Goal: Check status: Check status

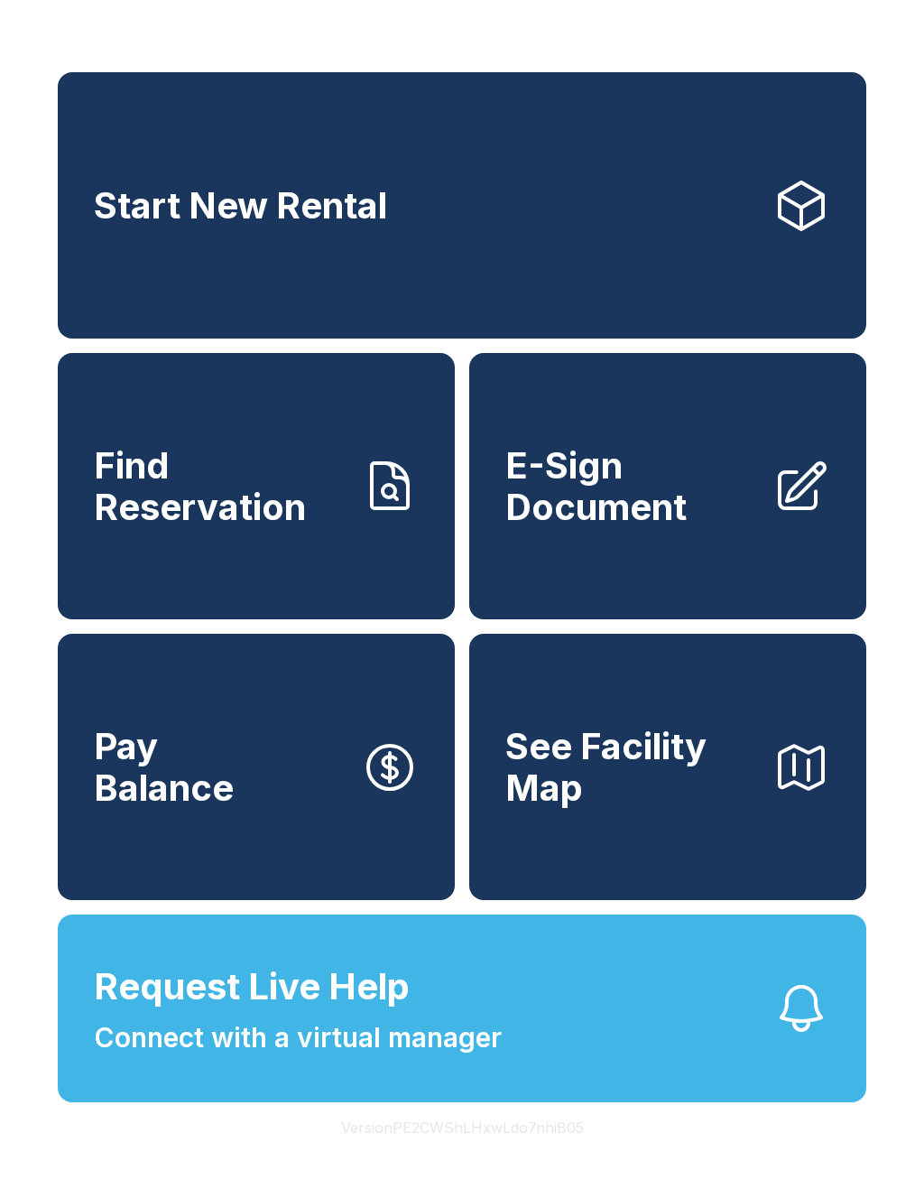
click at [269, 509] on span "Find Reservation" at bounding box center [220, 486] width 253 height 82
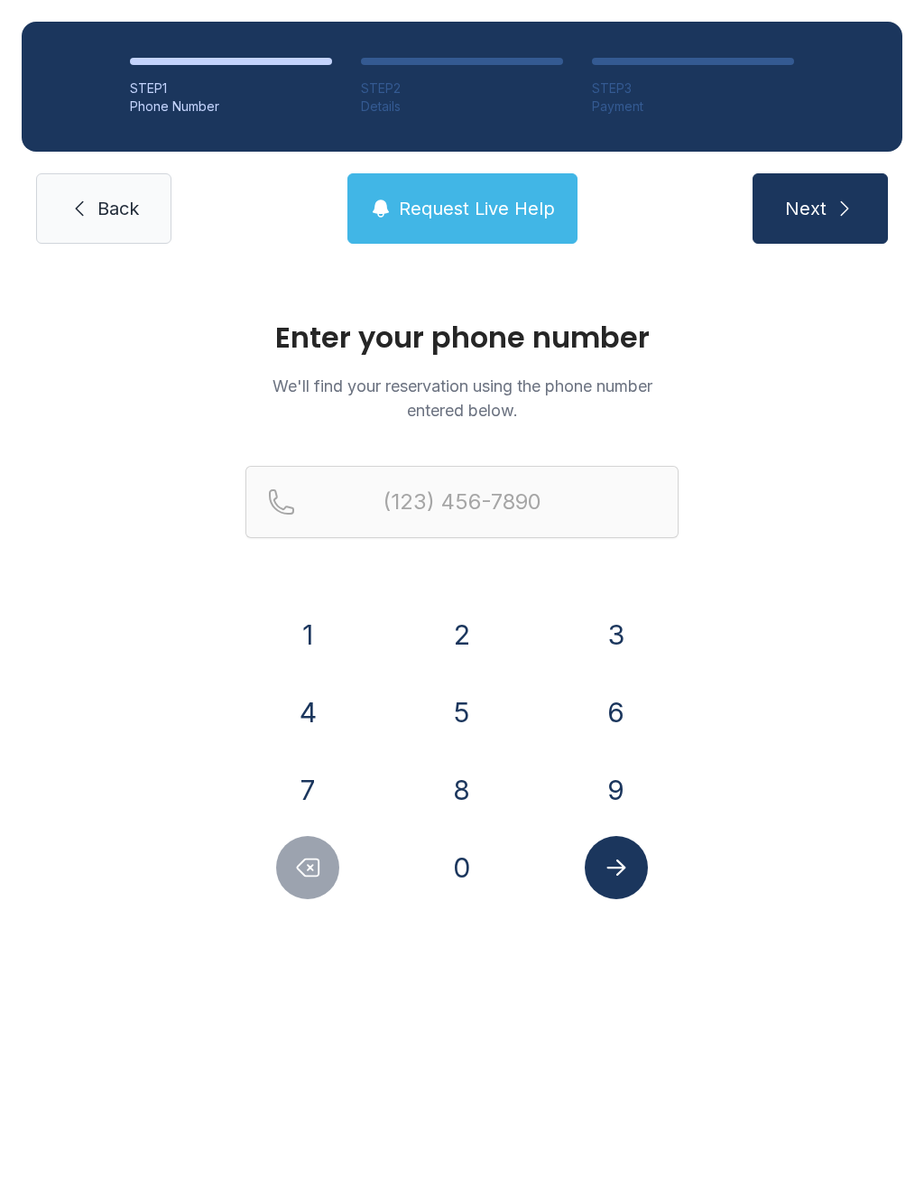
click at [626, 794] on button "9" at bounding box center [616, 789] width 63 height 63
click at [317, 628] on button "1" at bounding box center [307, 634] width 63 height 63
click at [476, 793] on button "8" at bounding box center [462, 789] width 63 height 63
click at [467, 716] on button "5" at bounding box center [462, 712] width 63 height 63
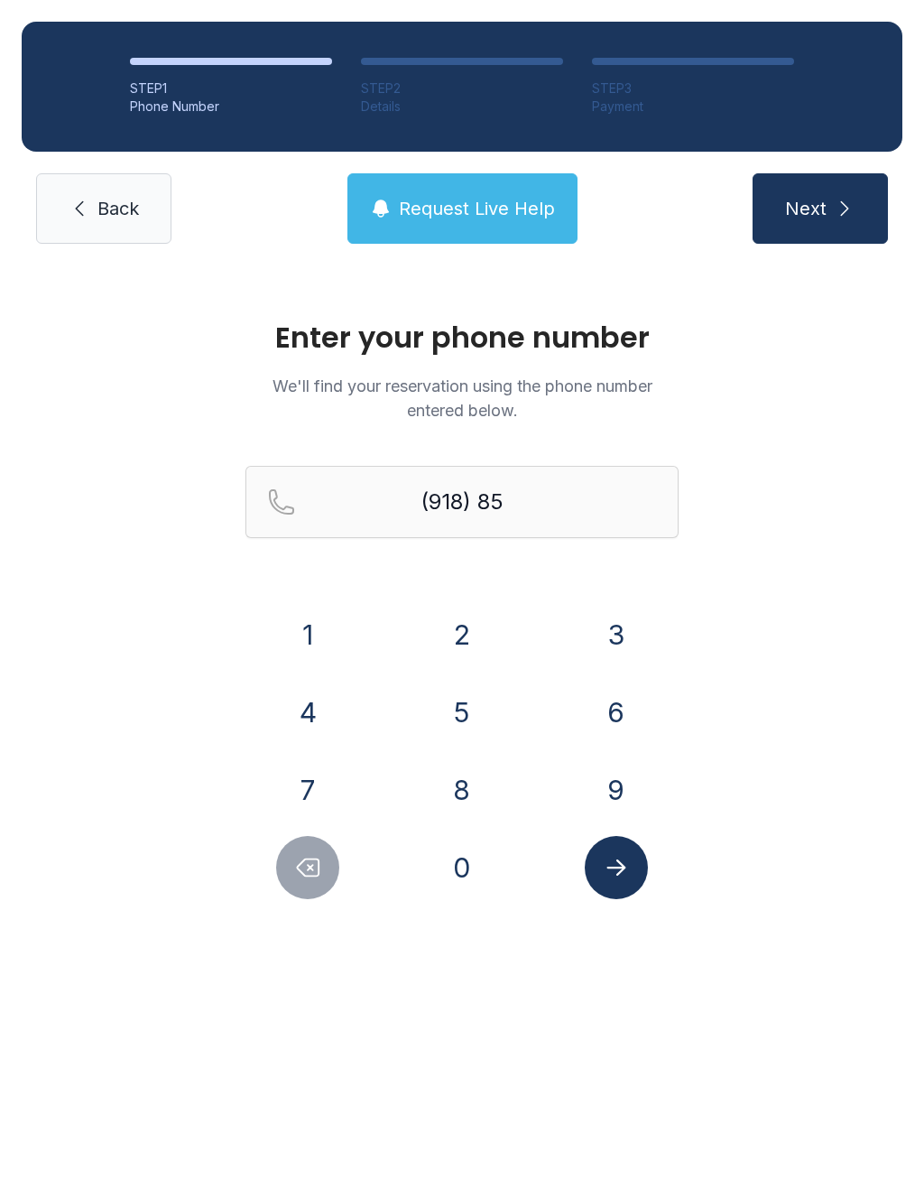
click at [468, 890] on button "0" at bounding box center [462, 867] width 63 height 63
click at [319, 721] on button "4" at bounding box center [307, 712] width 63 height 63
click at [614, 810] on button "9" at bounding box center [616, 789] width 63 height 63
click at [309, 719] on button "4" at bounding box center [307, 712] width 63 height 63
click at [485, 725] on button "5" at bounding box center [462, 712] width 63 height 63
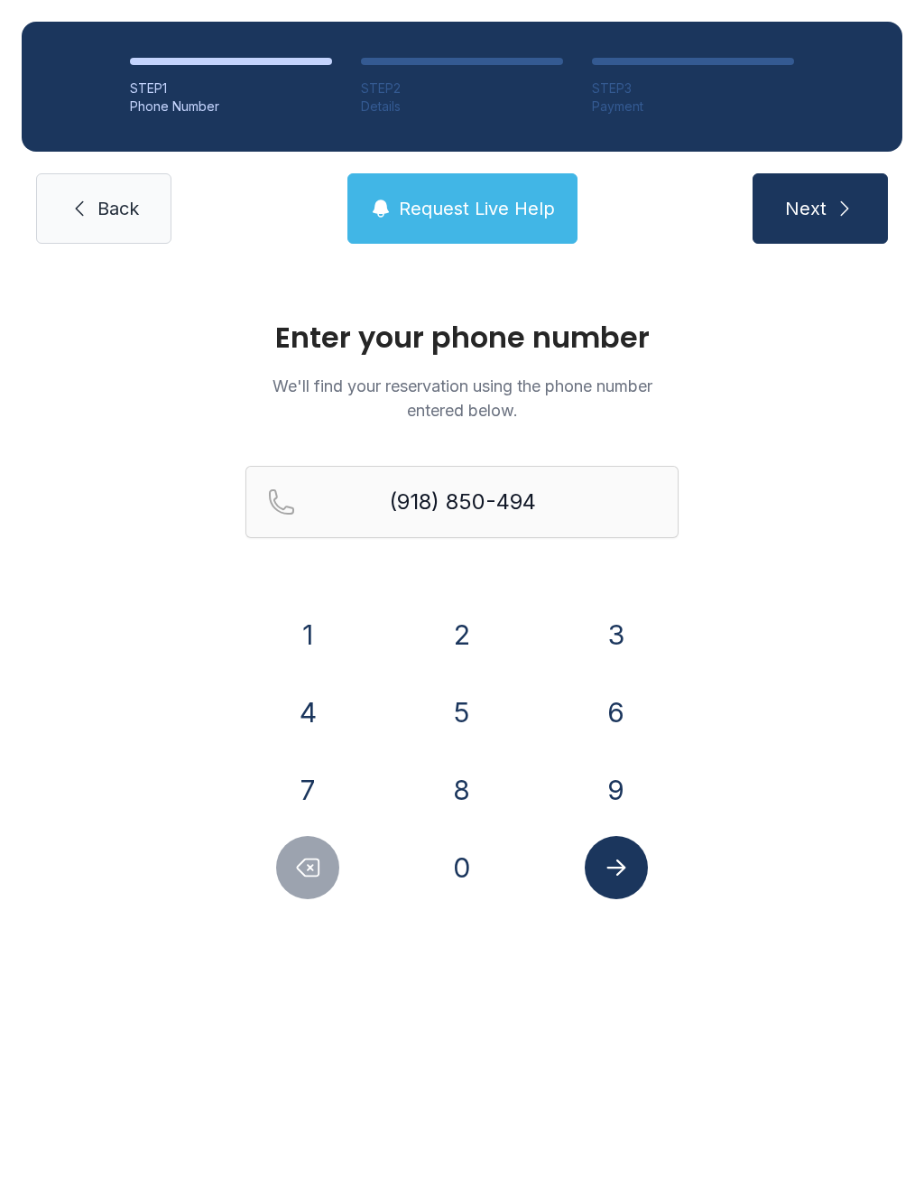
type input "[PHONE_NUMBER]"
click at [629, 894] on button "Submit lookup form" at bounding box center [616, 867] width 63 height 63
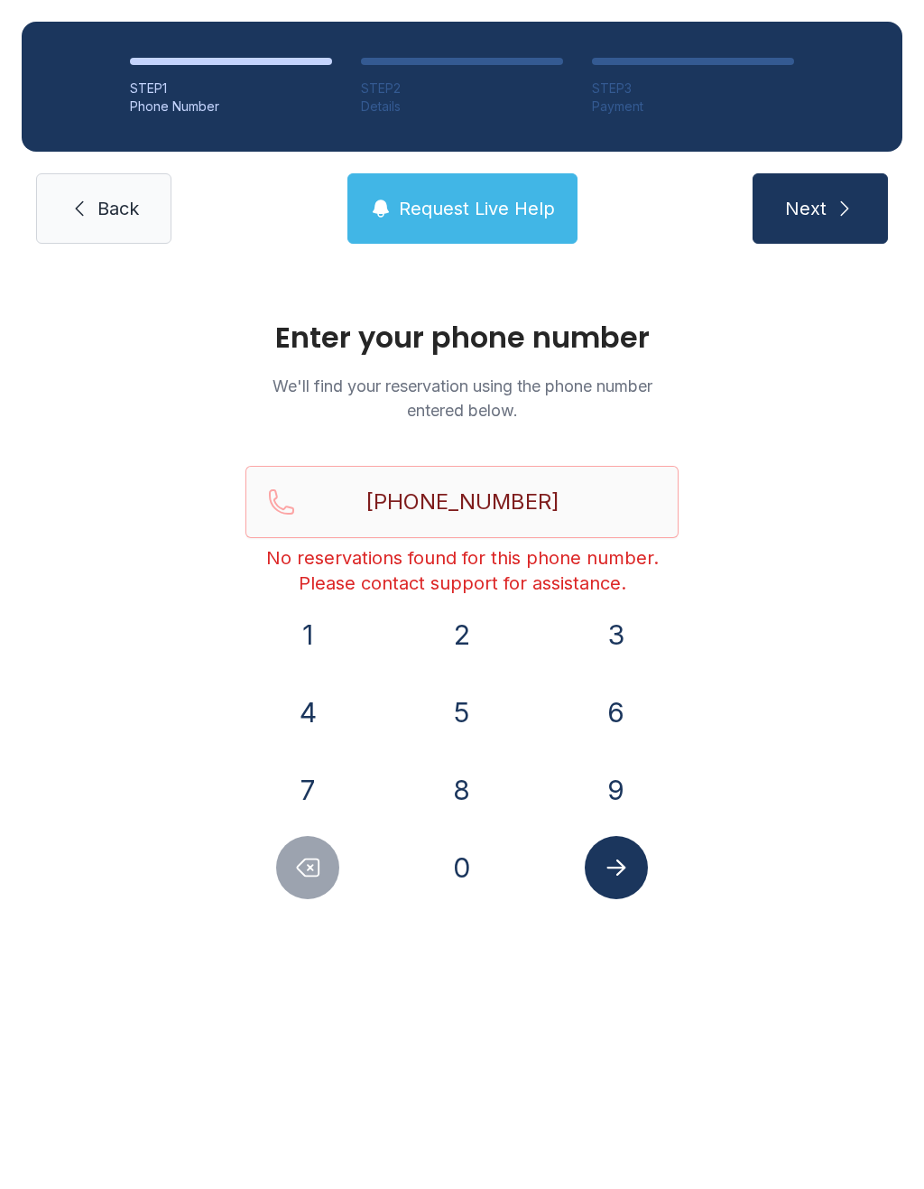
click at [102, 206] on span "Back" at bounding box center [118, 208] width 42 height 25
